Goal: Task Accomplishment & Management: Complete application form

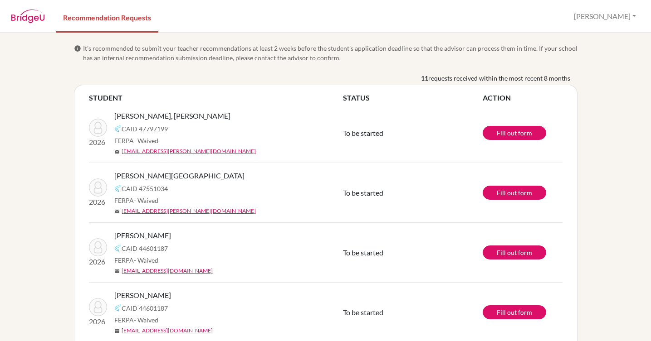
scroll to position [170, 0]
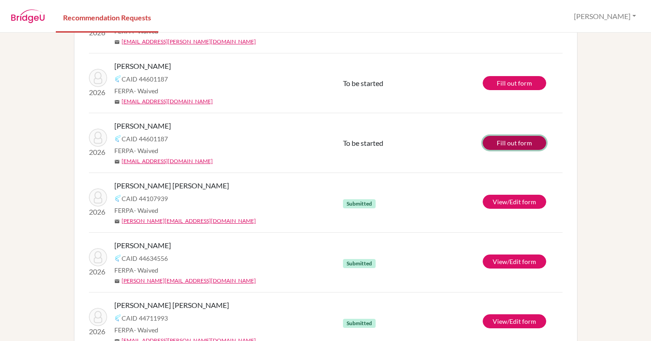
click at [500, 146] on link "Fill out form" at bounding box center [513, 143] width 63 height 14
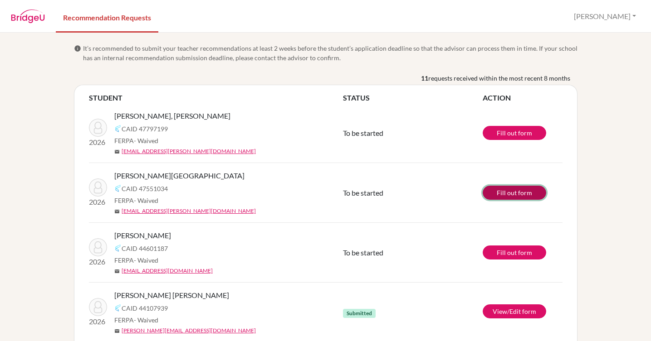
click at [505, 195] on link "Fill out form" at bounding box center [513, 193] width 63 height 14
